Goal: Task Accomplishment & Management: Use online tool/utility

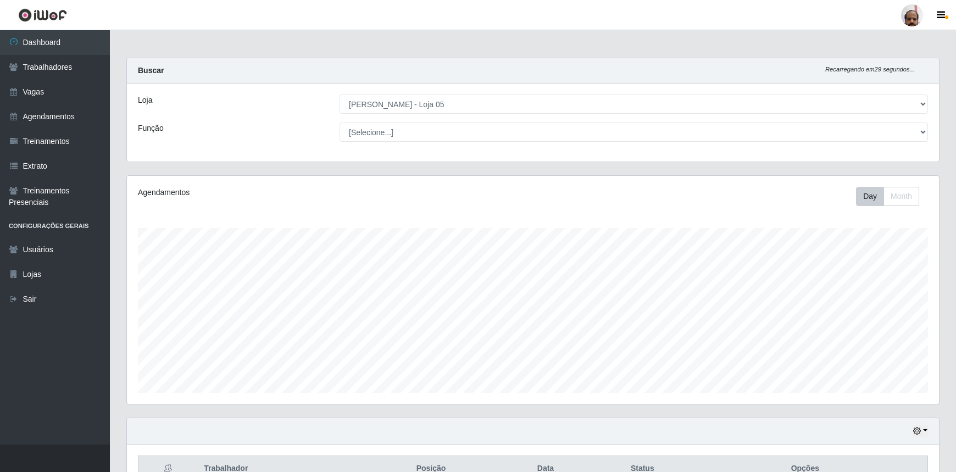
select select "252"
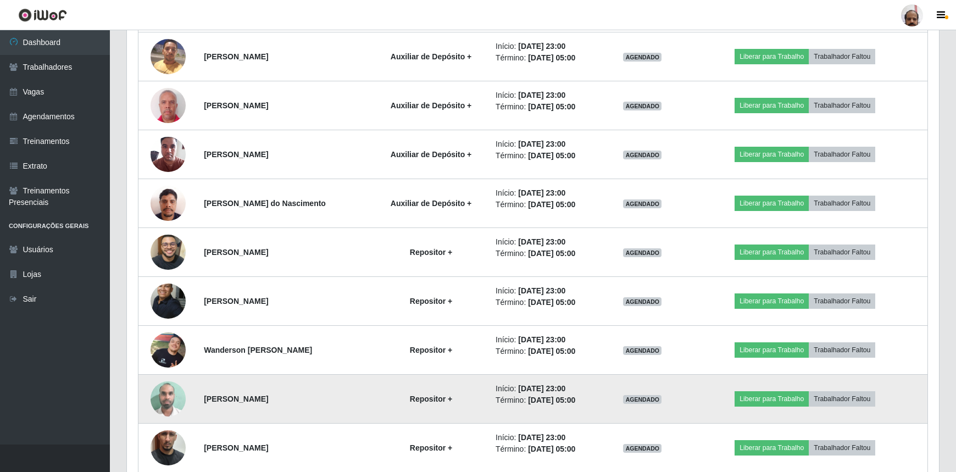
scroll to position [1184, 0]
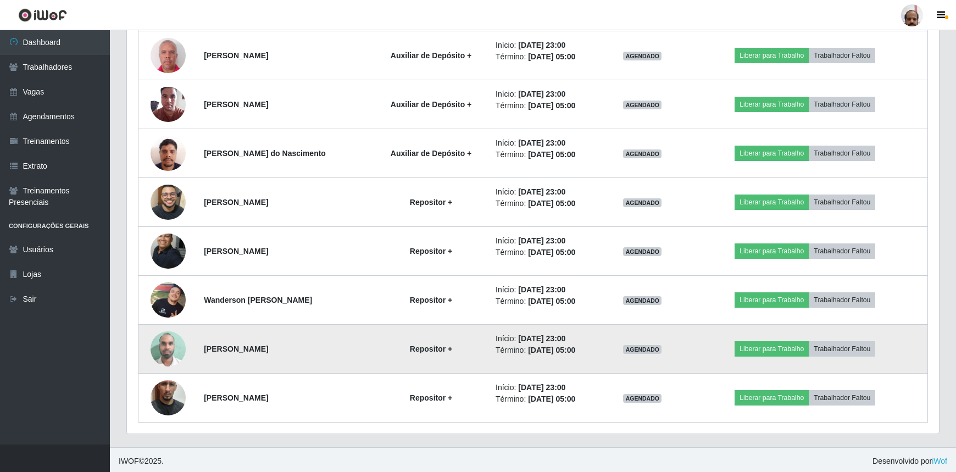
click at [903, 336] on td "Liberar para Trabalho Trabalhador Faltou" at bounding box center [805, 349] width 245 height 49
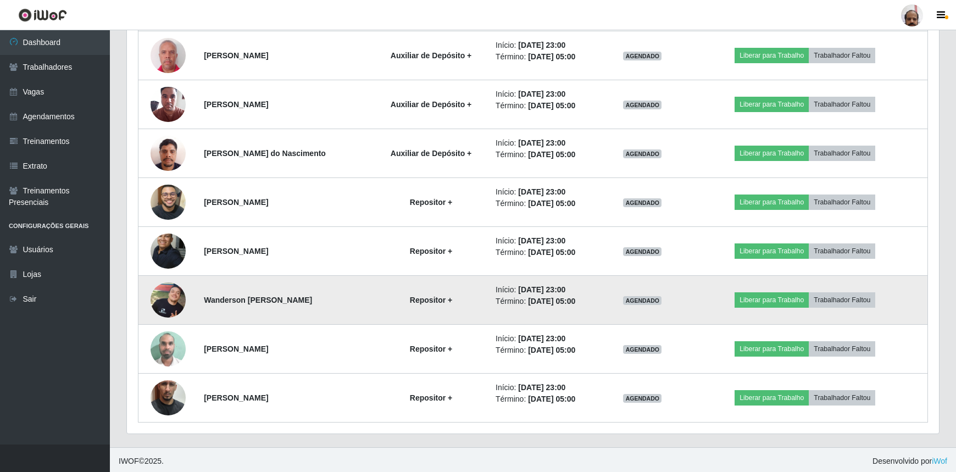
click at [373, 308] on td "Repositor +" at bounding box center [431, 300] width 116 height 49
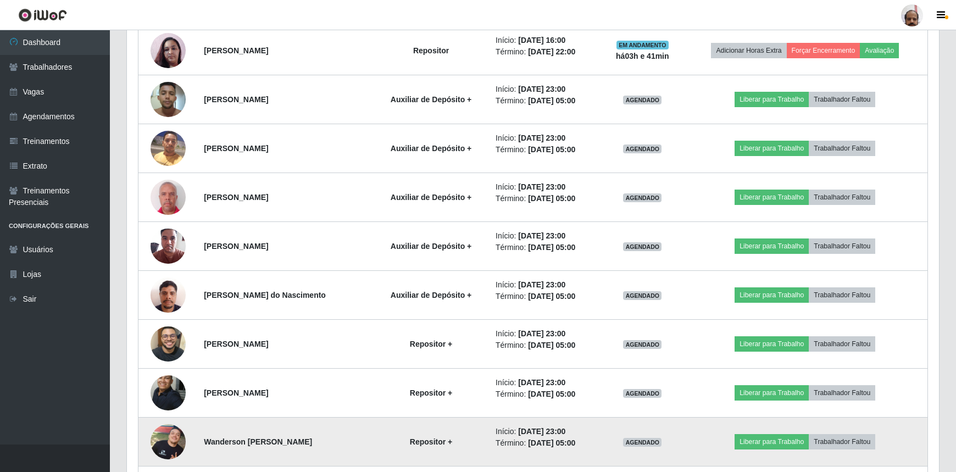
scroll to position [1034, 0]
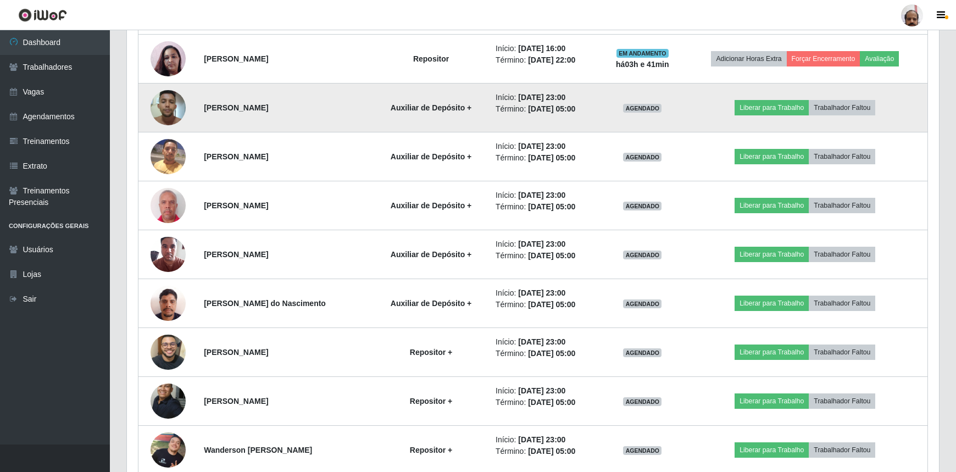
click at [176, 104] on img at bounding box center [168, 107] width 35 height 47
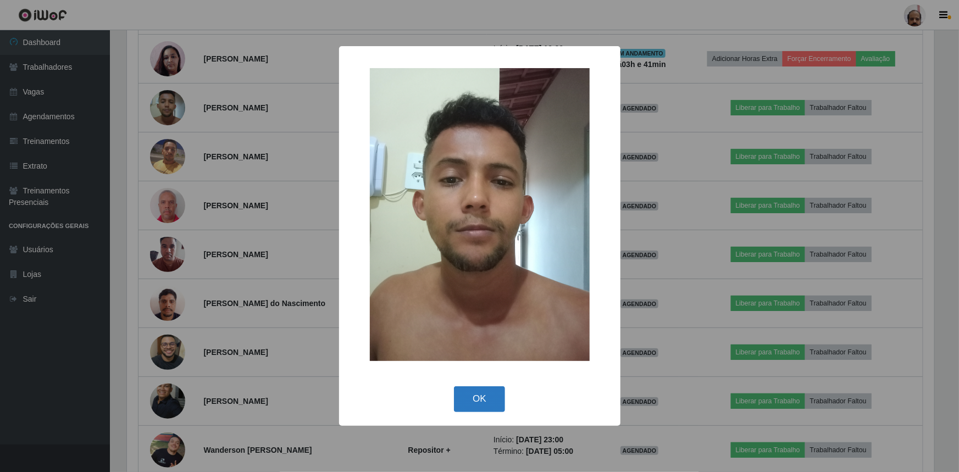
click at [482, 393] on button "OK" at bounding box center [479, 399] width 51 height 26
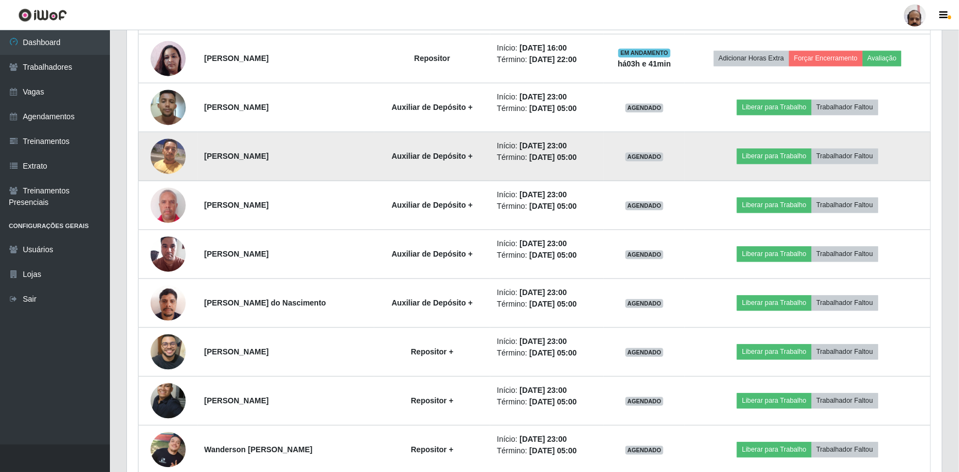
scroll to position [228, 812]
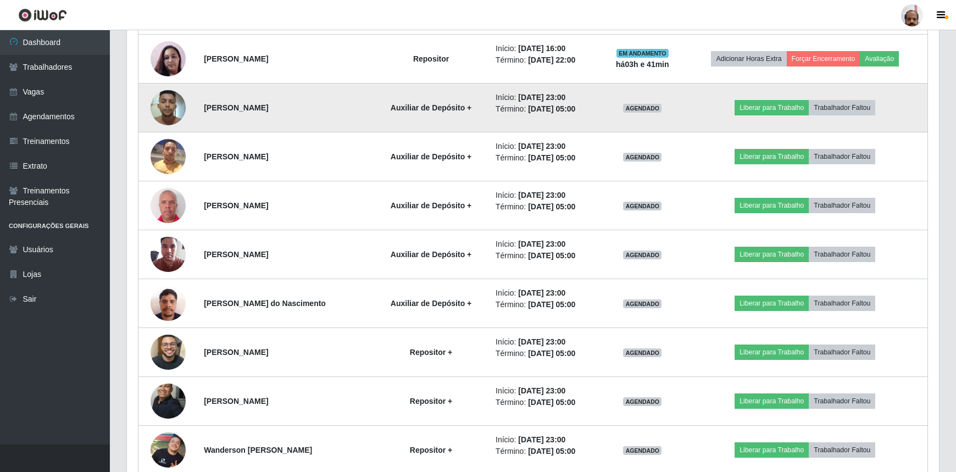
click at [165, 110] on img at bounding box center [168, 107] width 35 height 47
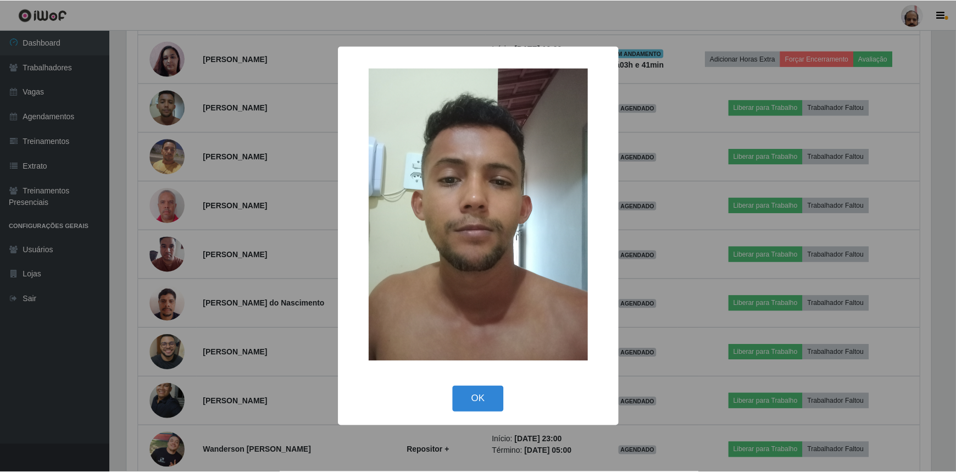
scroll to position [228, 807]
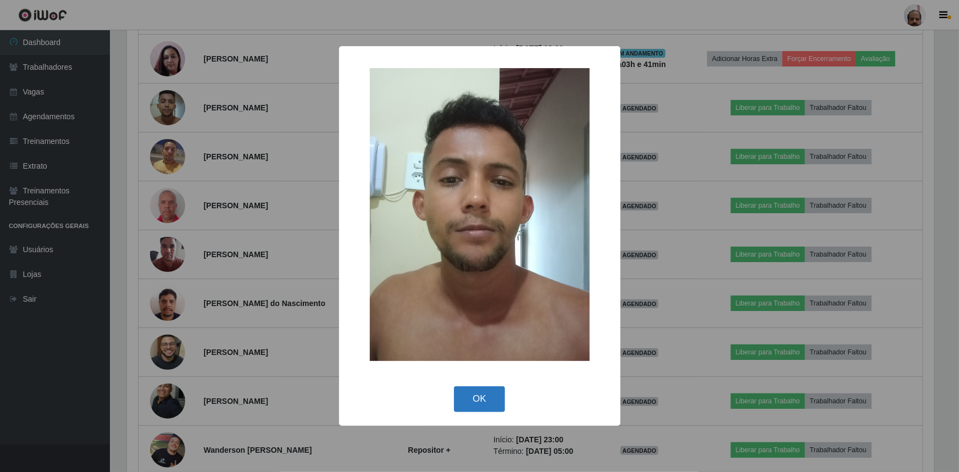
click at [494, 390] on button "OK" at bounding box center [479, 399] width 51 height 26
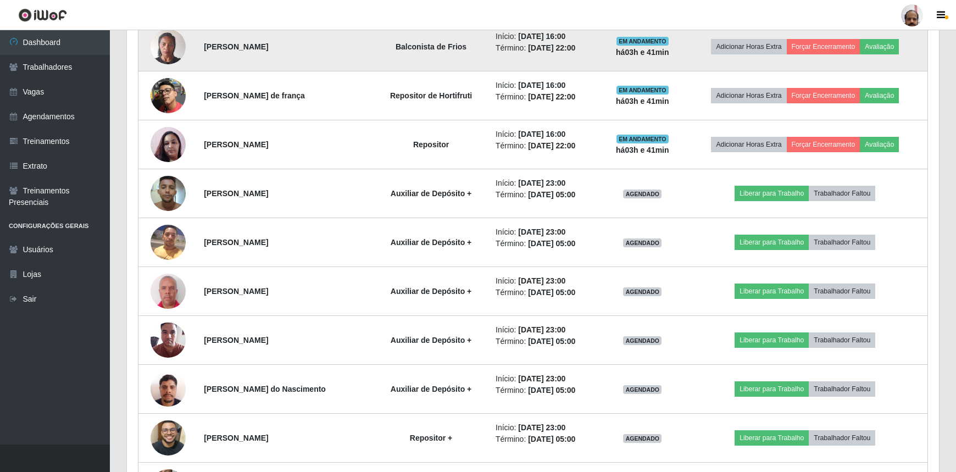
scroll to position [934, 0]
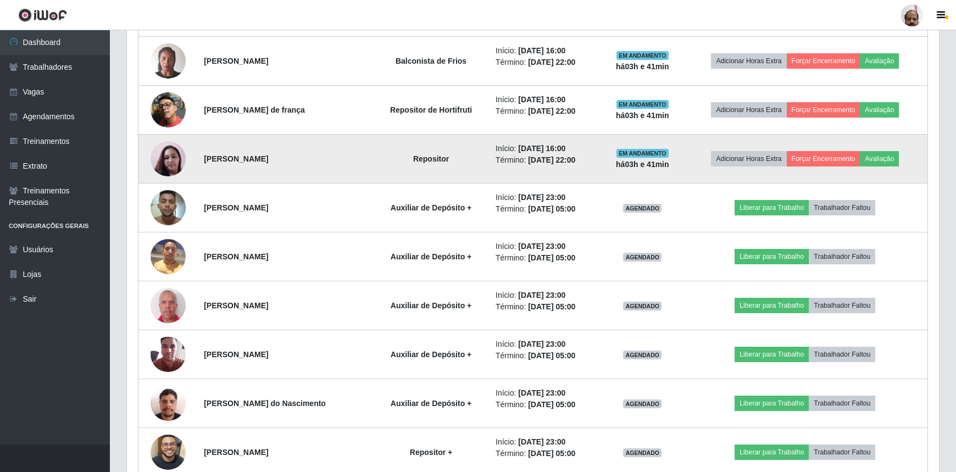
click at [170, 158] on img at bounding box center [168, 158] width 35 height 63
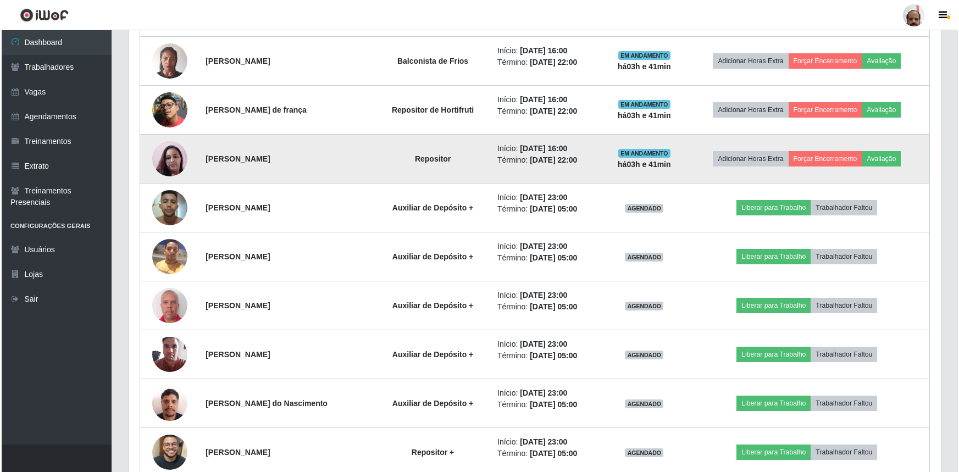
scroll to position [228, 807]
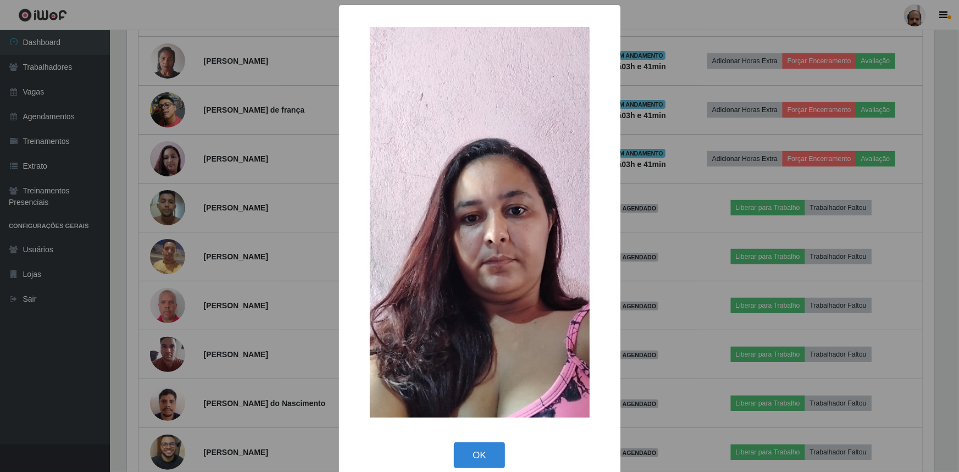
drag, startPoint x: 473, startPoint y: 451, endPoint x: 386, endPoint y: 381, distance: 111.0
click at [473, 450] on button "OK" at bounding box center [479, 455] width 51 height 26
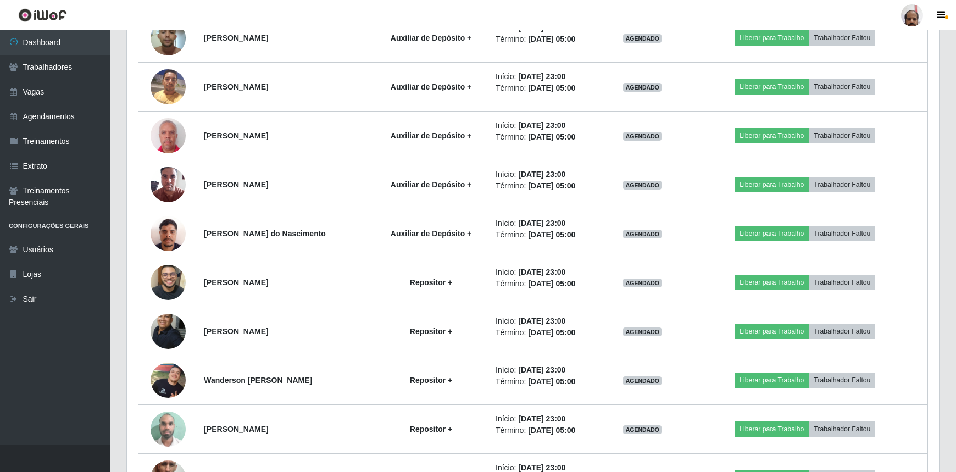
scroll to position [1184, 0]
